Goal: Task Accomplishment & Management: Use online tool/utility

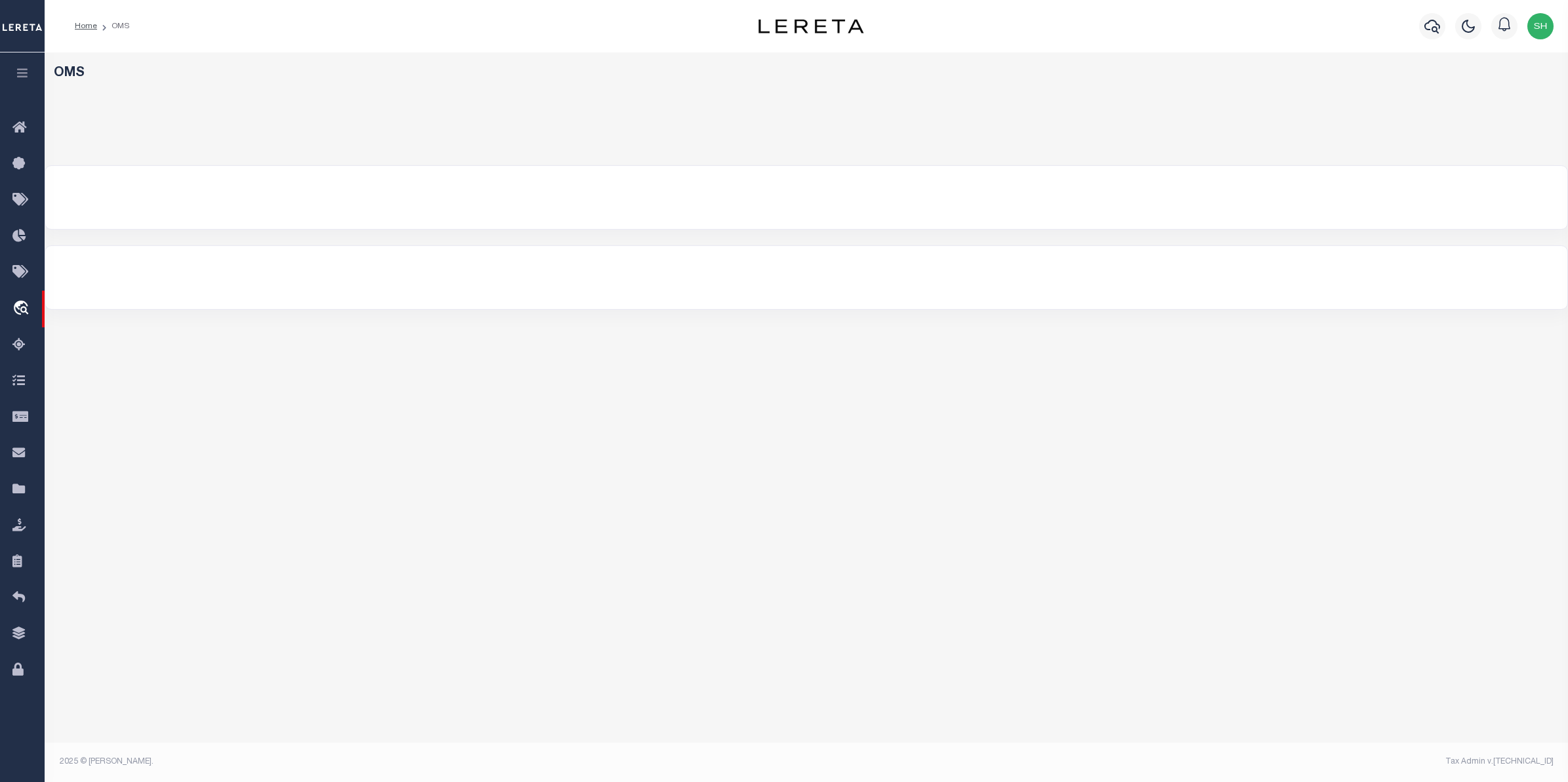
select select "200"
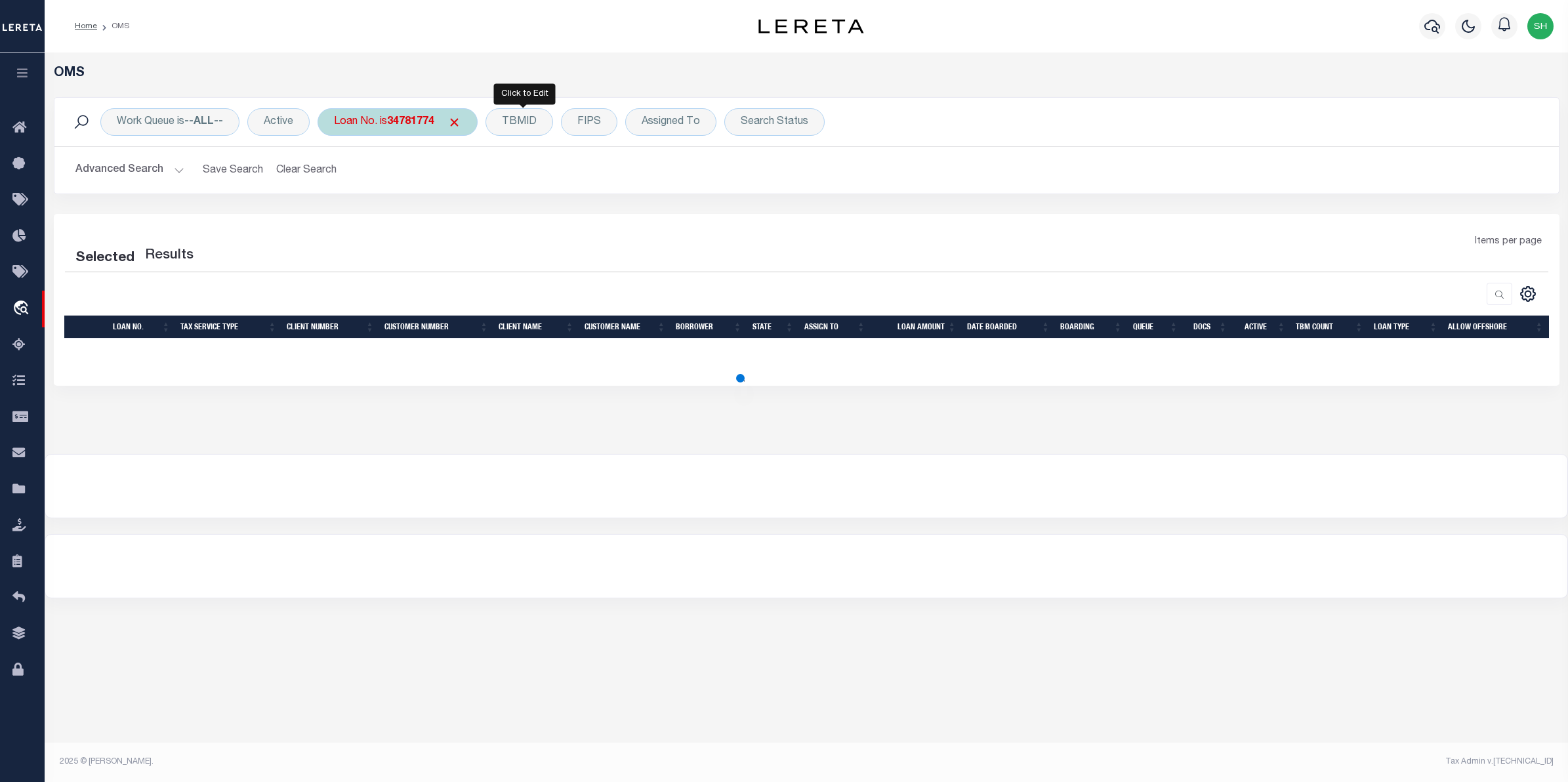
select select "200"
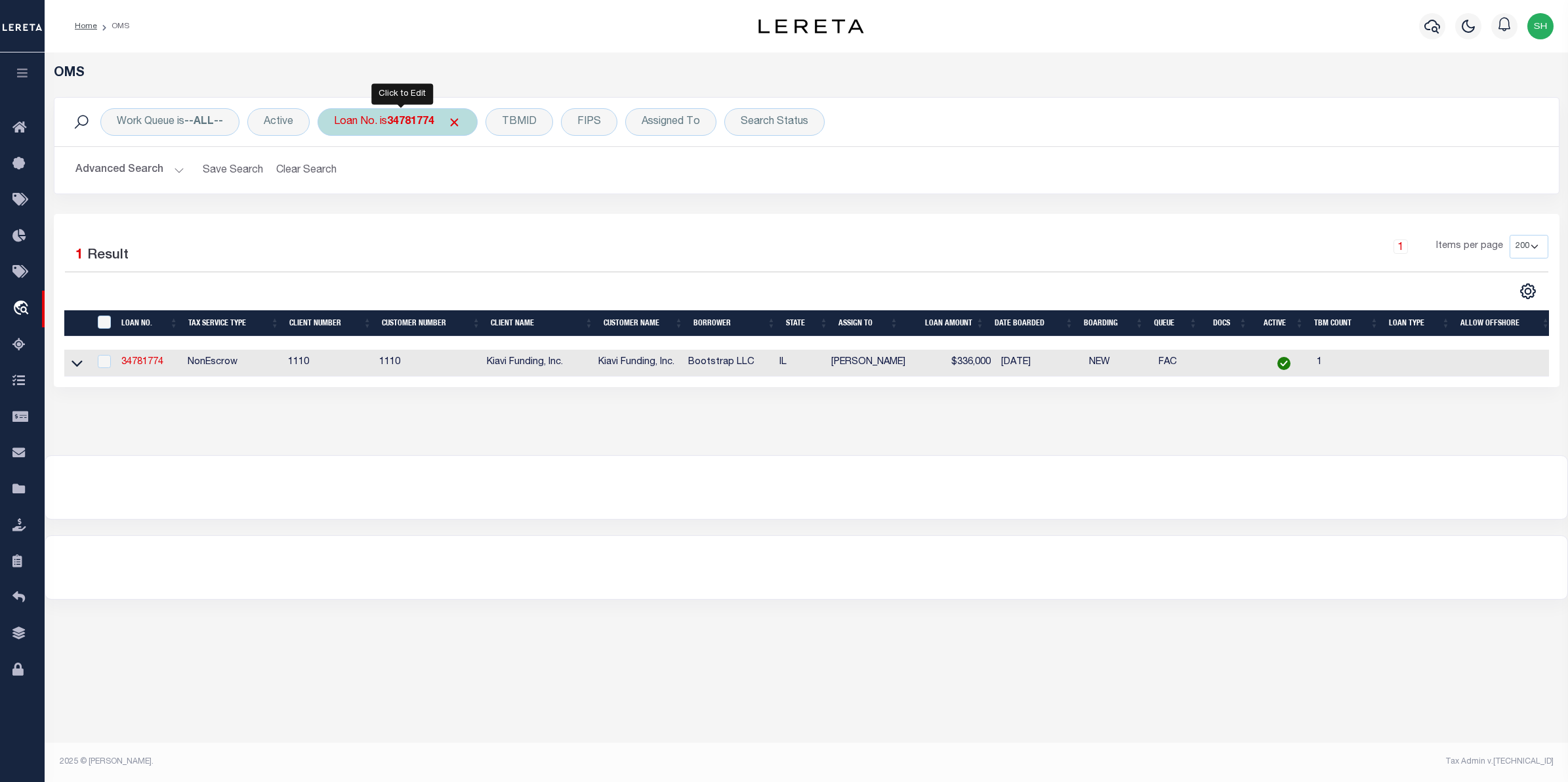
click at [427, 123] on b "34781774" at bounding box center [410, 122] width 47 height 11
type input "3512"
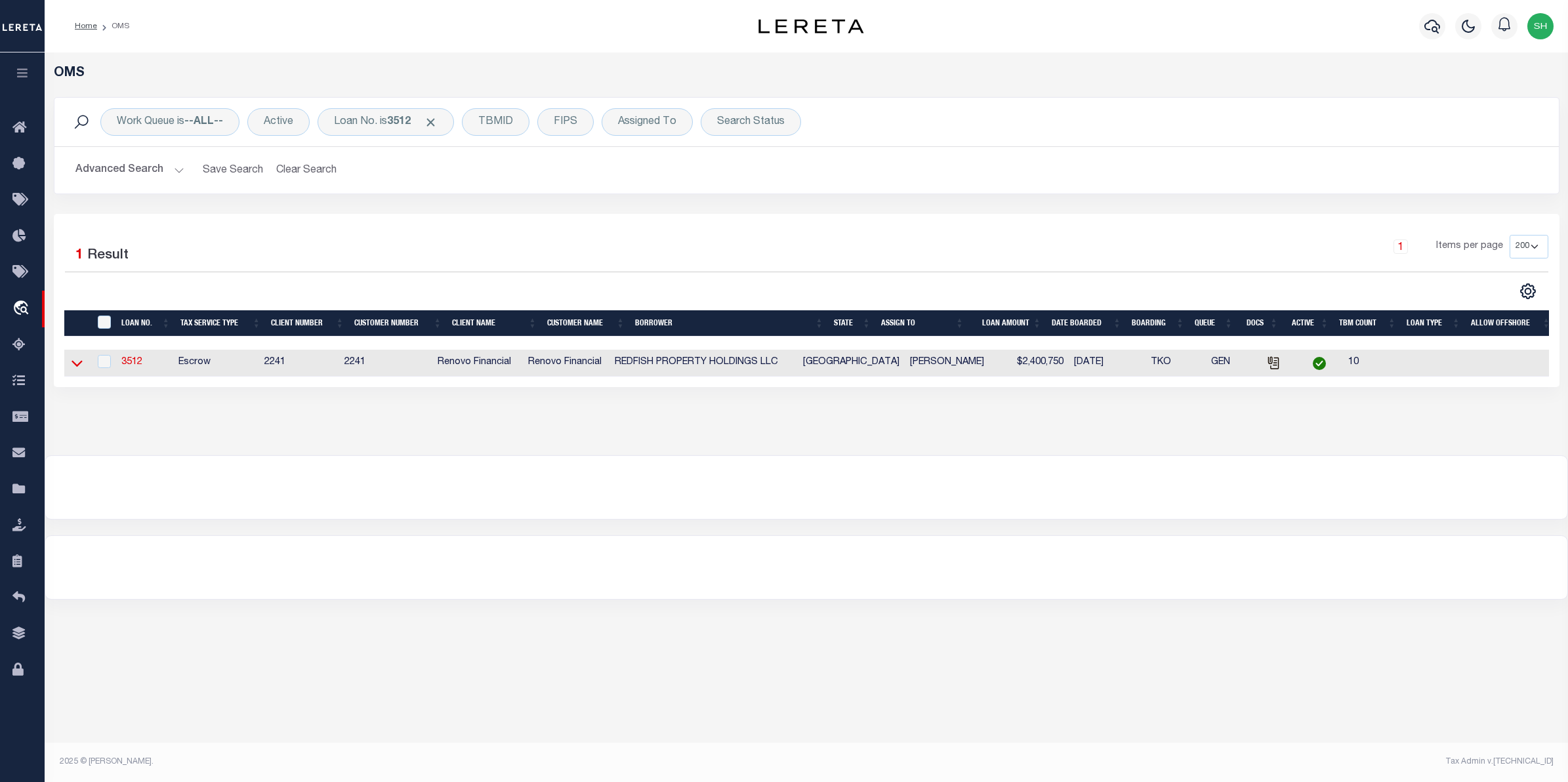
click at [71, 363] on icon at bounding box center [76, 363] width 12 height 13
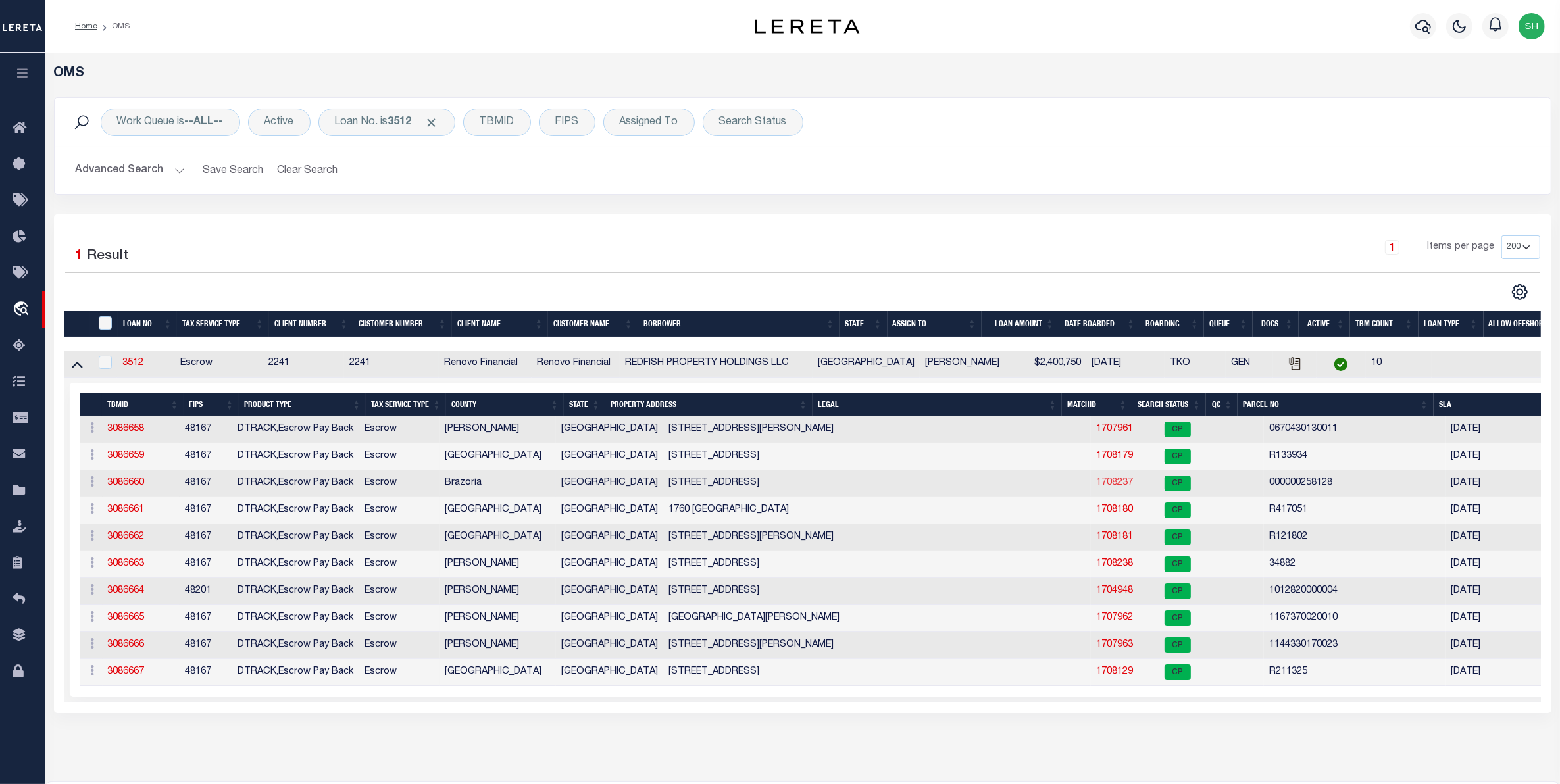
click at [1096, 487] on link "1708237" at bounding box center [1114, 483] width 37 height 9
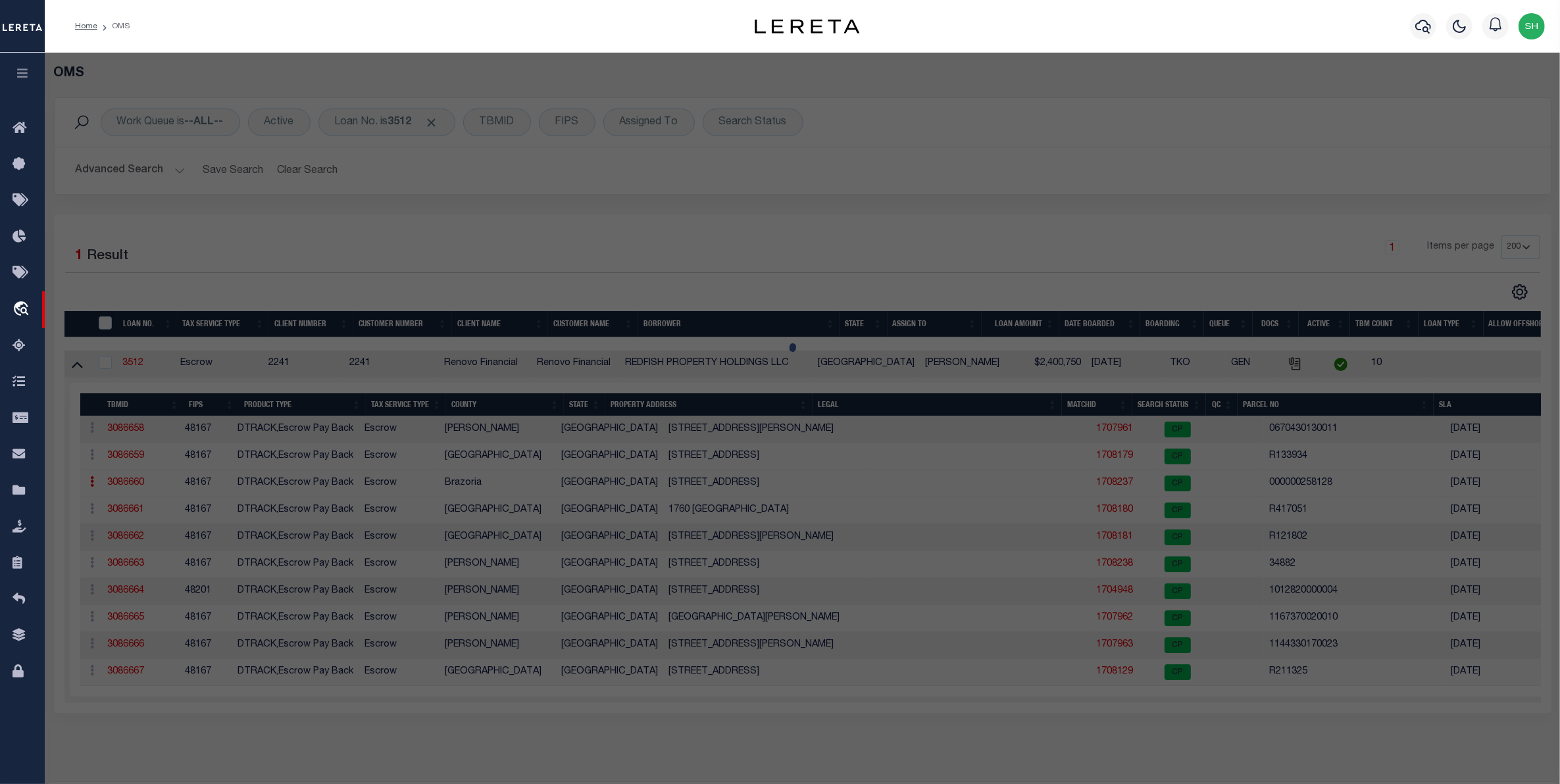
checkbox input "false"
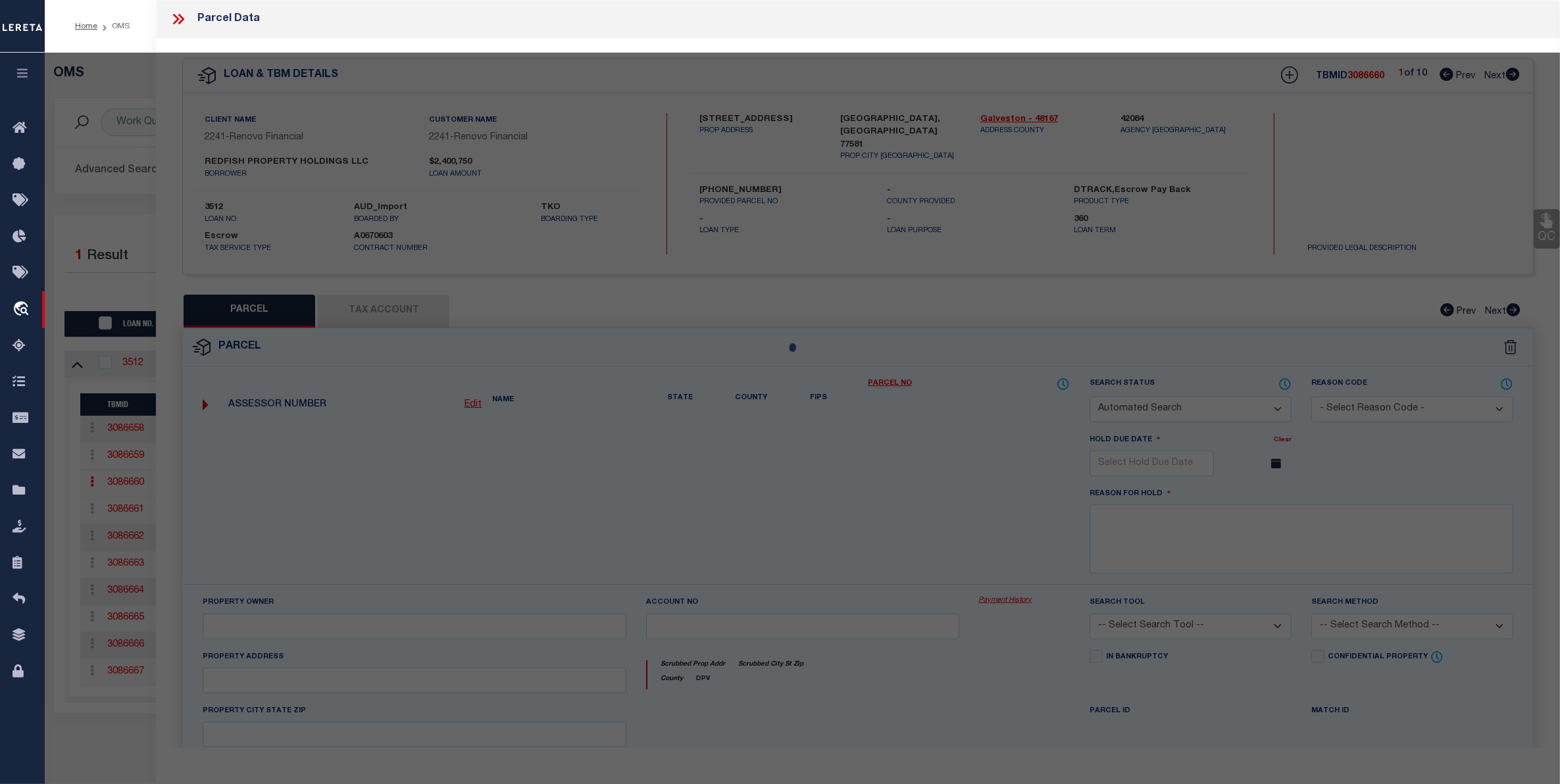
select select "CP"
type input "REDFISH PROPERTY HOLDINGS"
select select
type input "1107 UNION VALLEY"
checkbox input "false"
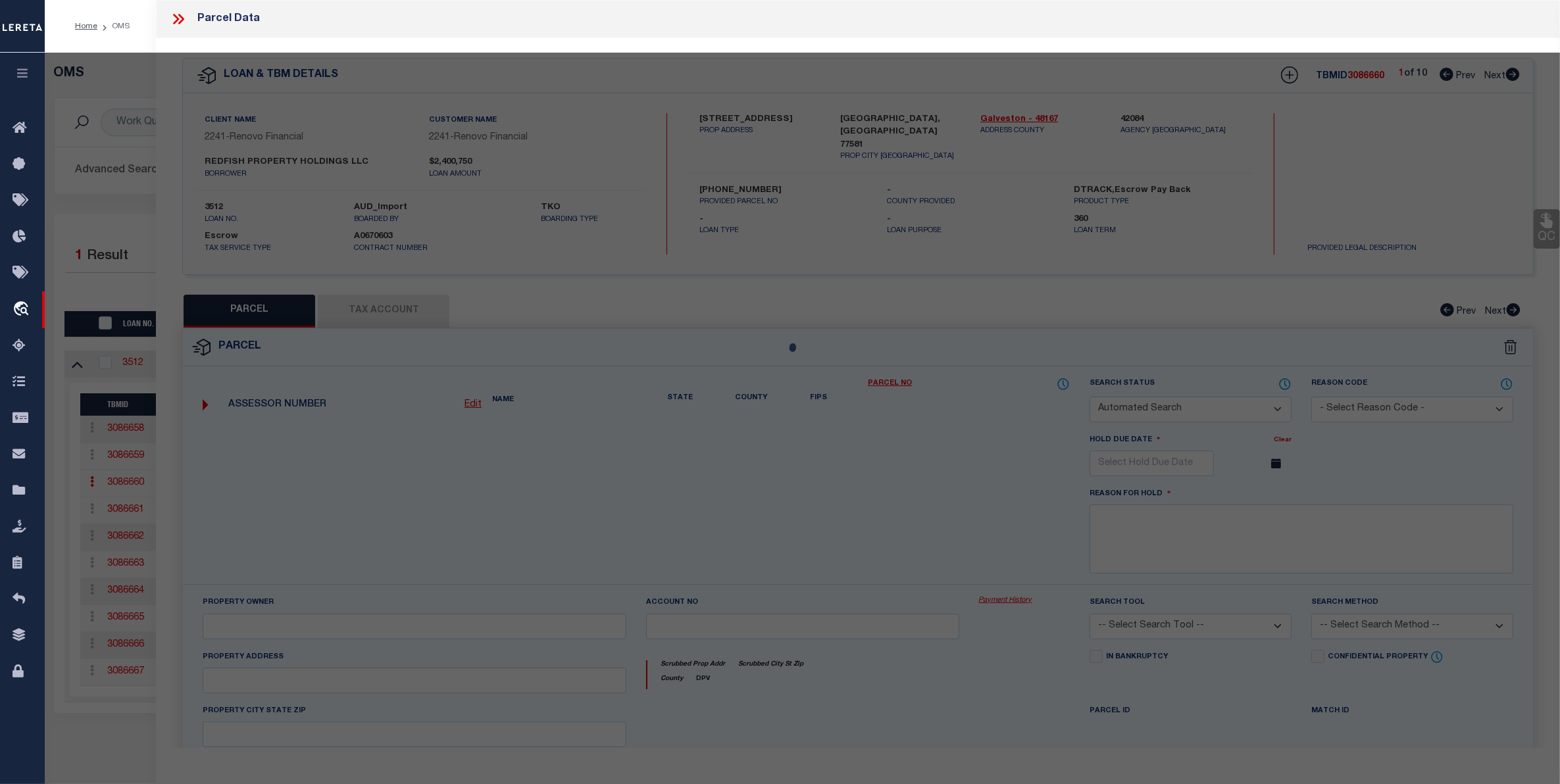
type input "PEARLAND, TX 77581"
type textarea "TWIN CREEK [PERSON_NAME] ([GEOGRAPHIC_DATA]) BLK 4 LOT 4"
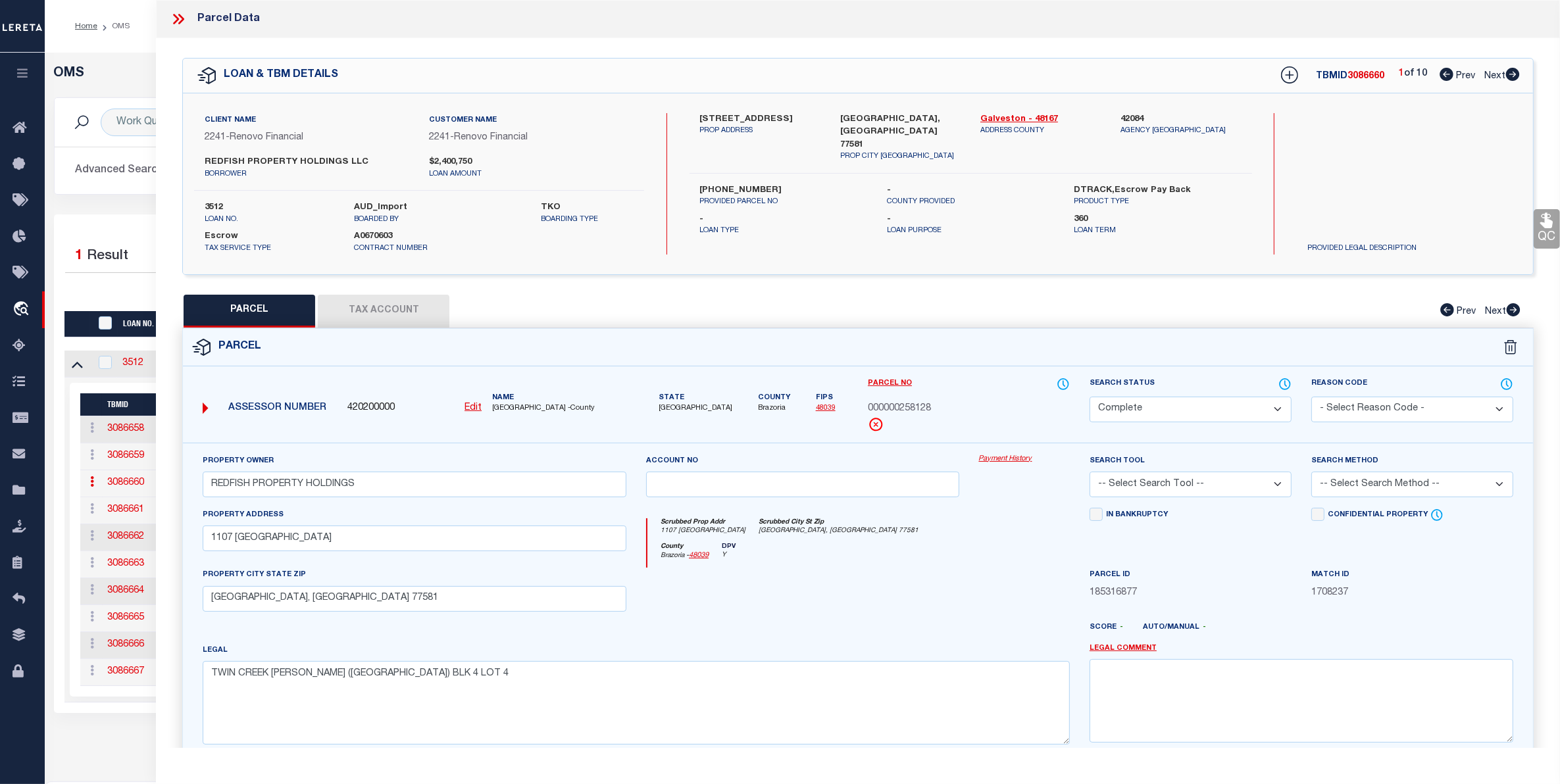
click at [1018, 458] on link "Payment History" at bounding box center [1024, 459] width 91 height 12
